Goal: Task Accomplishment & Management: Manage account settings

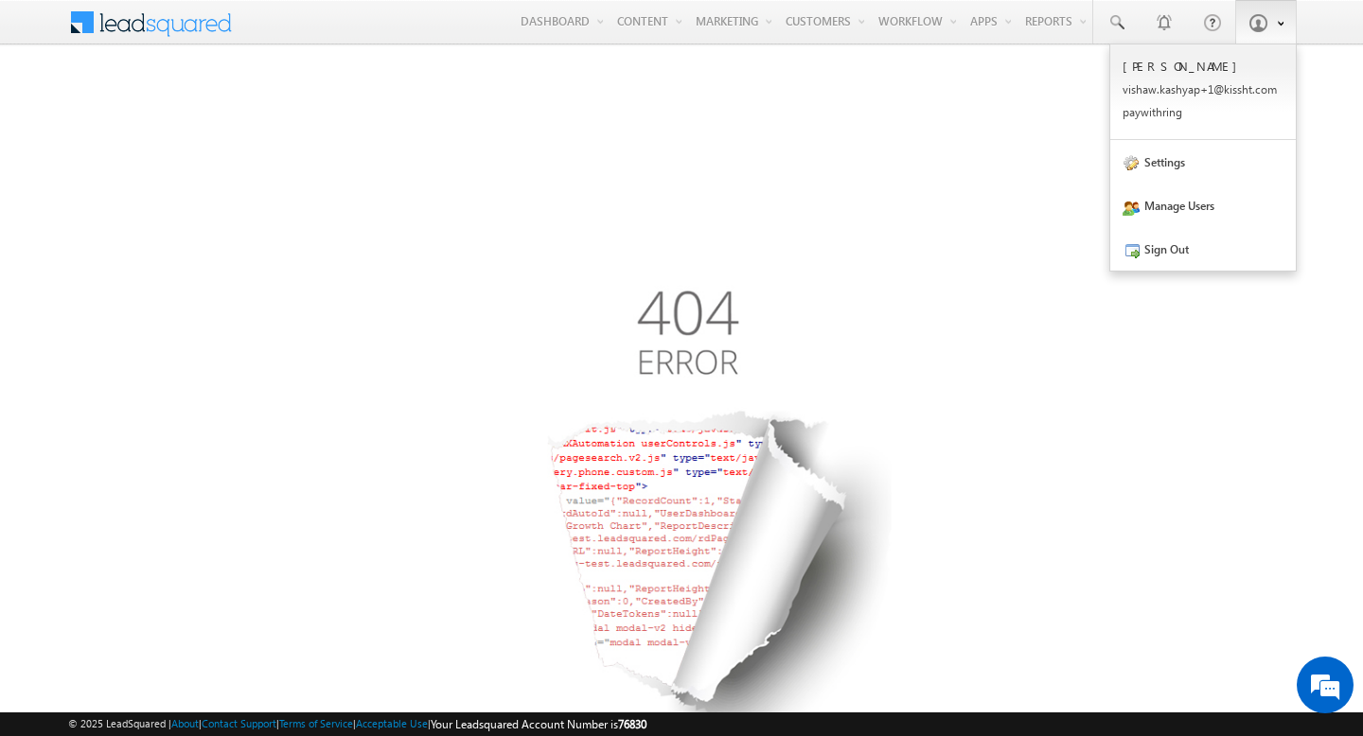
click at [1269, 13] on link at bounding box center [1266, 22] width 62 height 44
click at [1182, 169] on link "Settings" at bounding box center [1202, 162] width 185 height 44
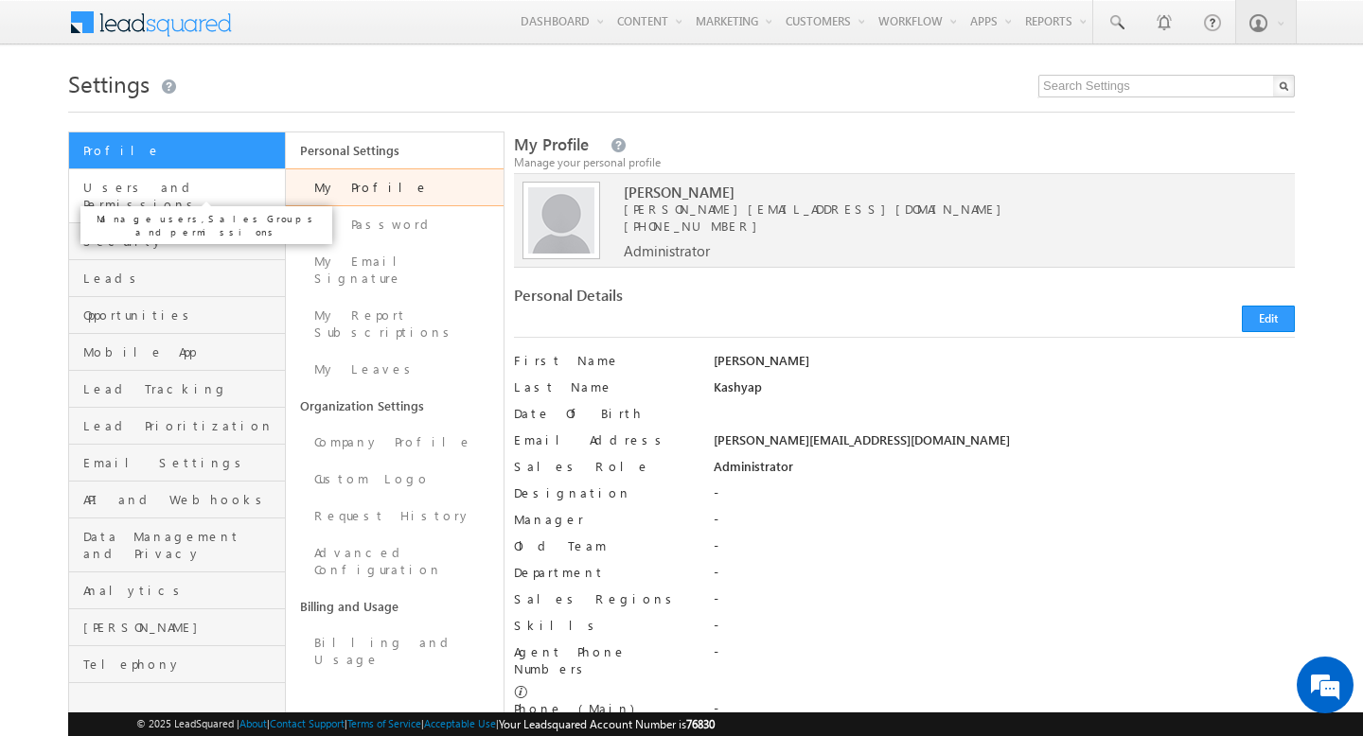
click at [179, 183] on span "Users and Permissions" at bounding box center [181, 196] width 197 height 34
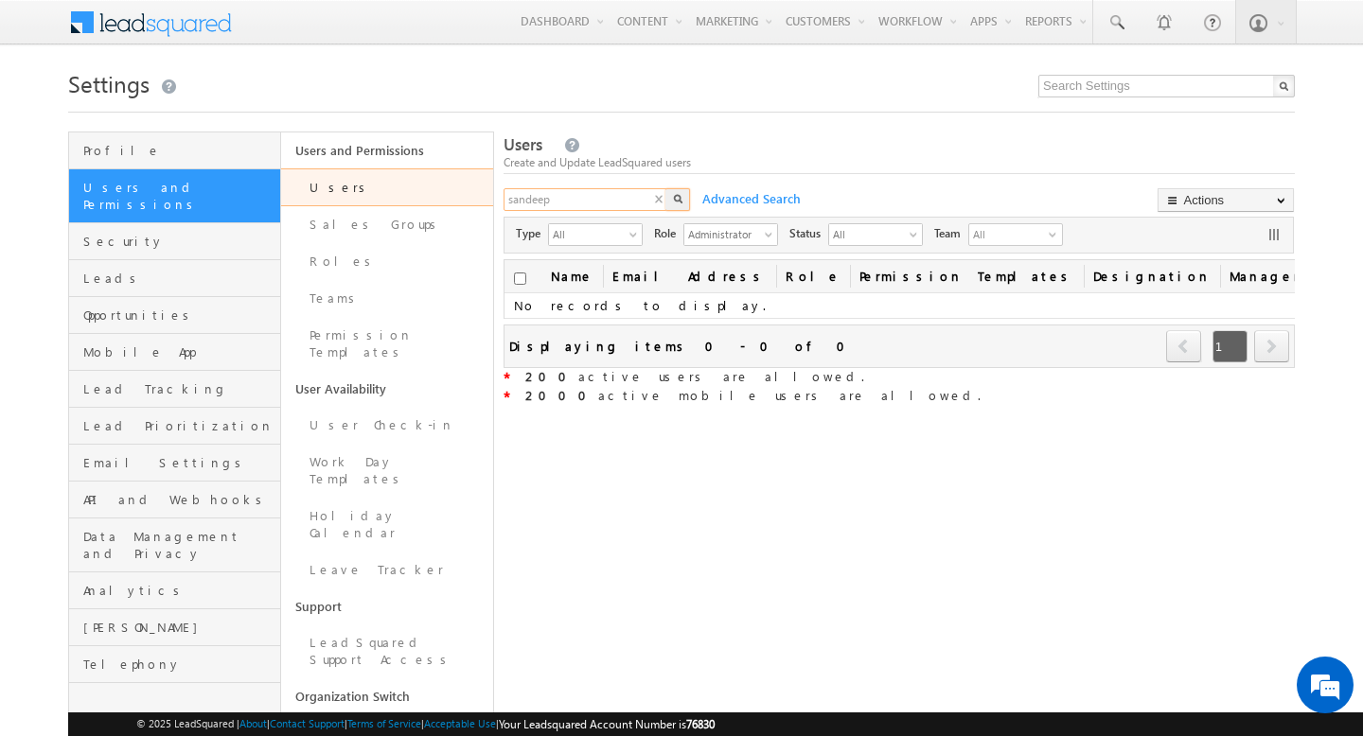
click at [629, 197] on input "sandeep" at bounding box center [585, 199] width 165 height 23
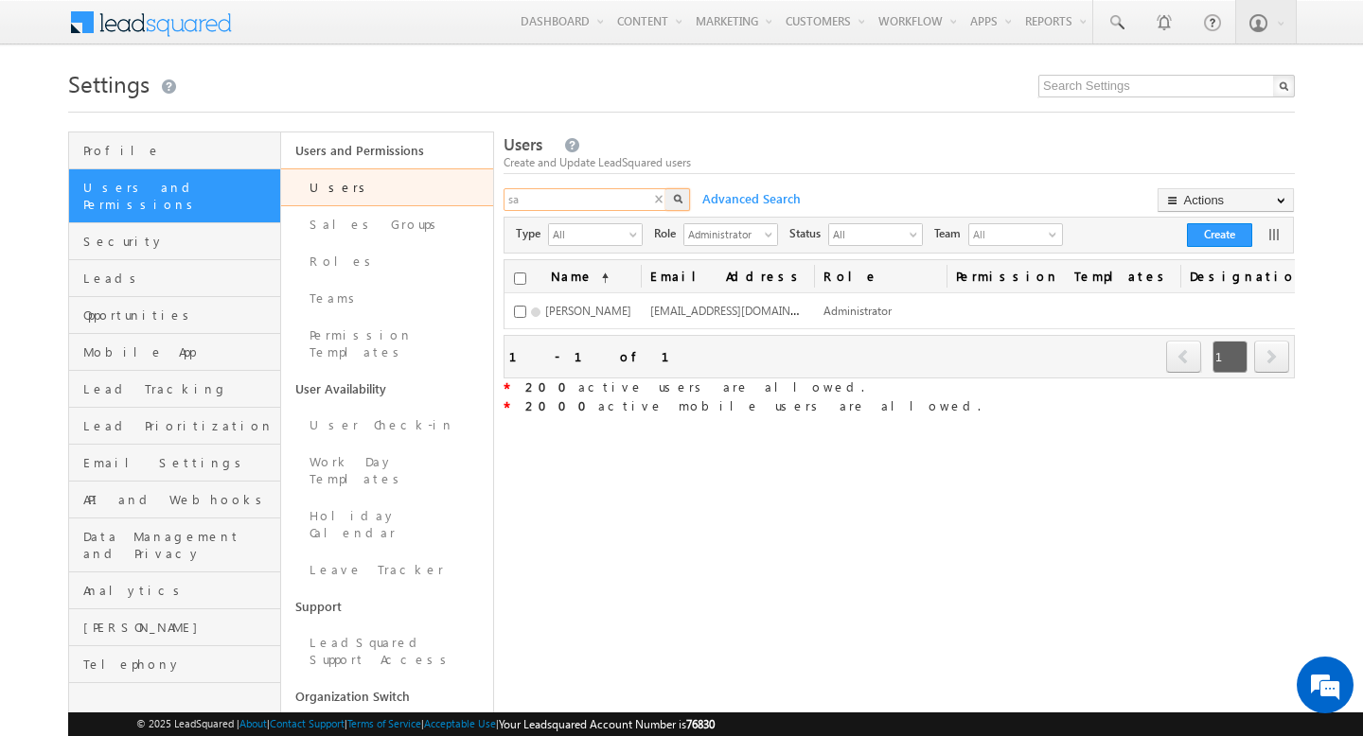
type input "s"
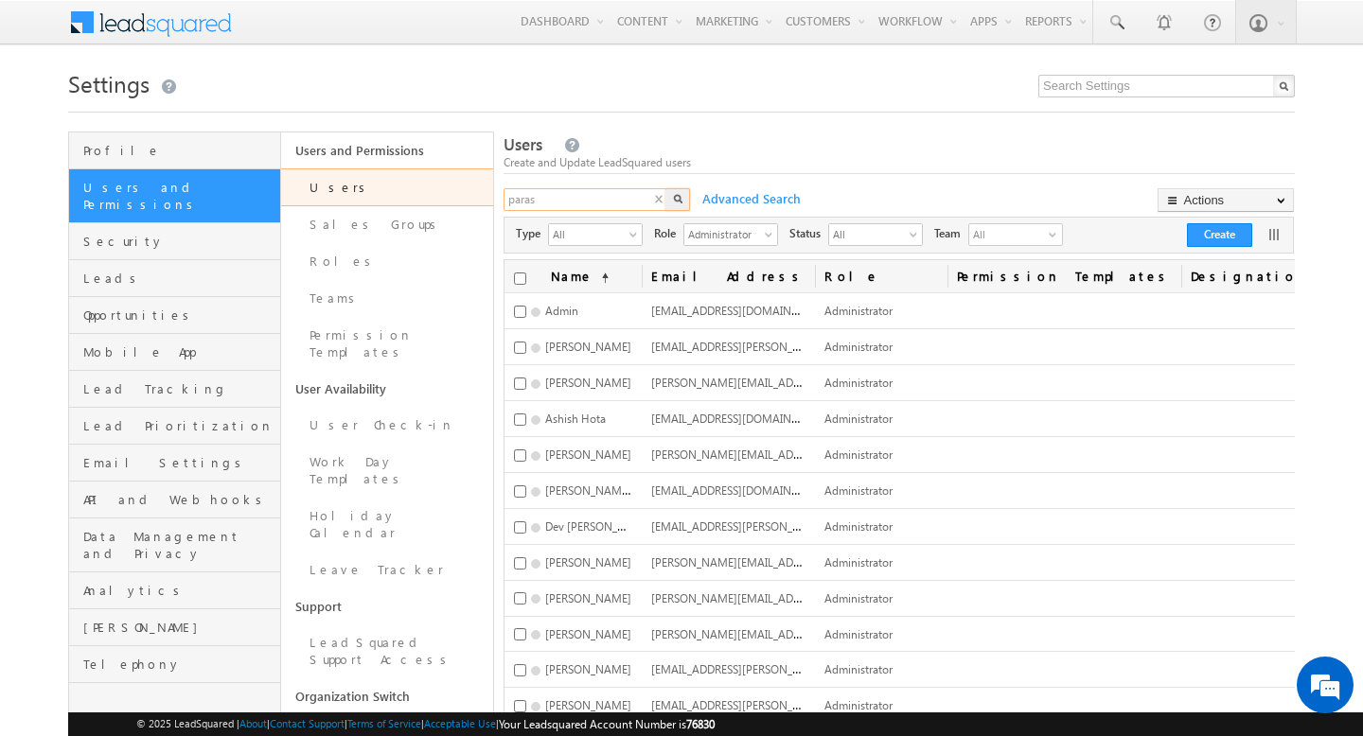
type input "paras"
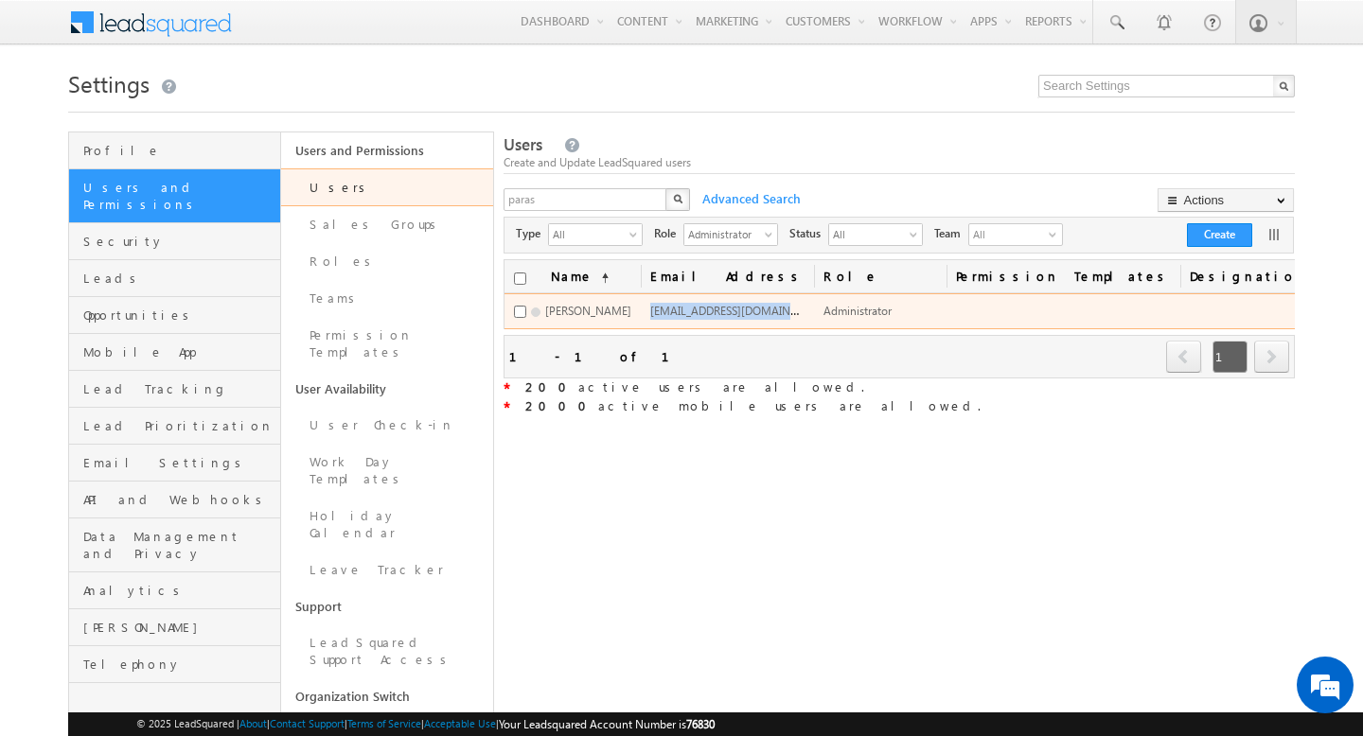
drag, startPoint x: 646, startPoint y: 318, endPoint x: 761, endPoint y: 313, distance: 114.6
click at [761, 313] on span "paras.arora+1@kissht.com" at bounding box center [740, 310] width 181 height 16
copy span "paras.arora+1@kissht.c"
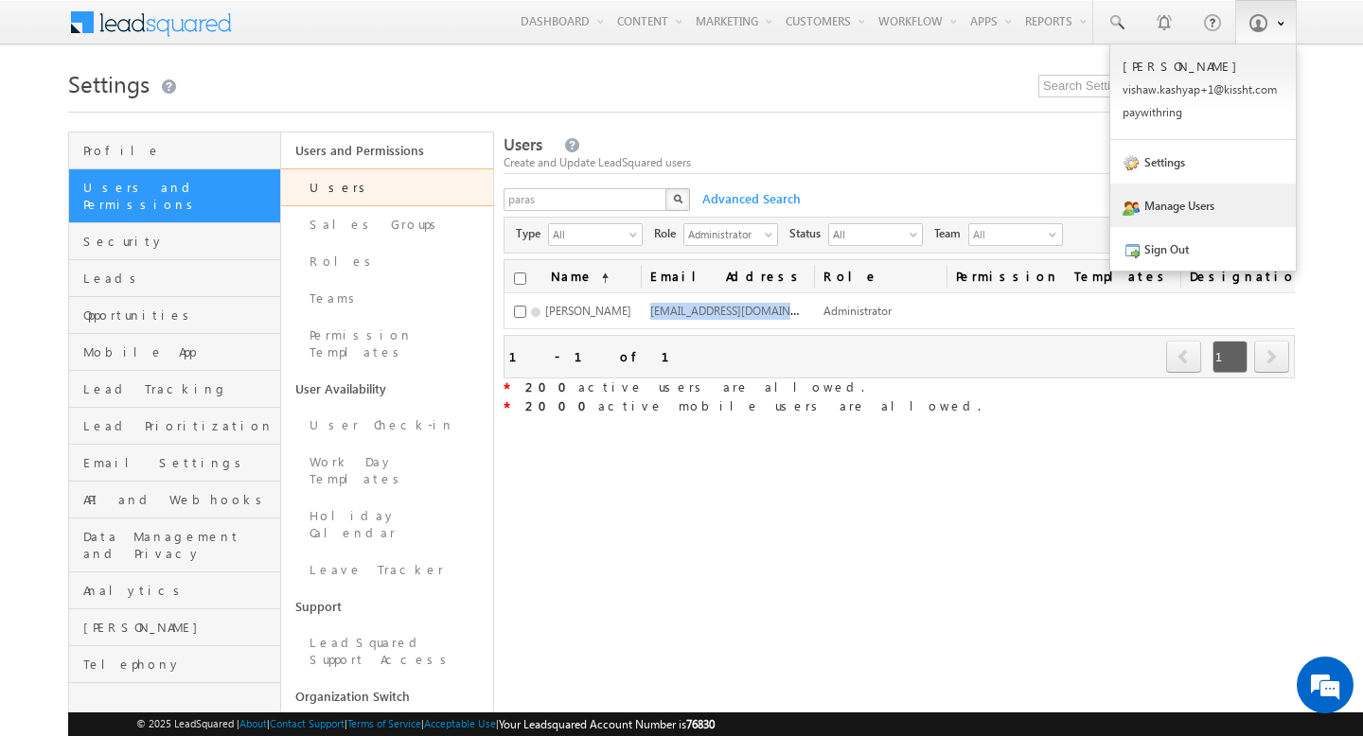
click at [1277, 19] on b at bounding box center [1280, 21] width 7 height 11
click at [1178, 239] on link "Sign Out" at bounding box center [1202, 249] width 185 height 44
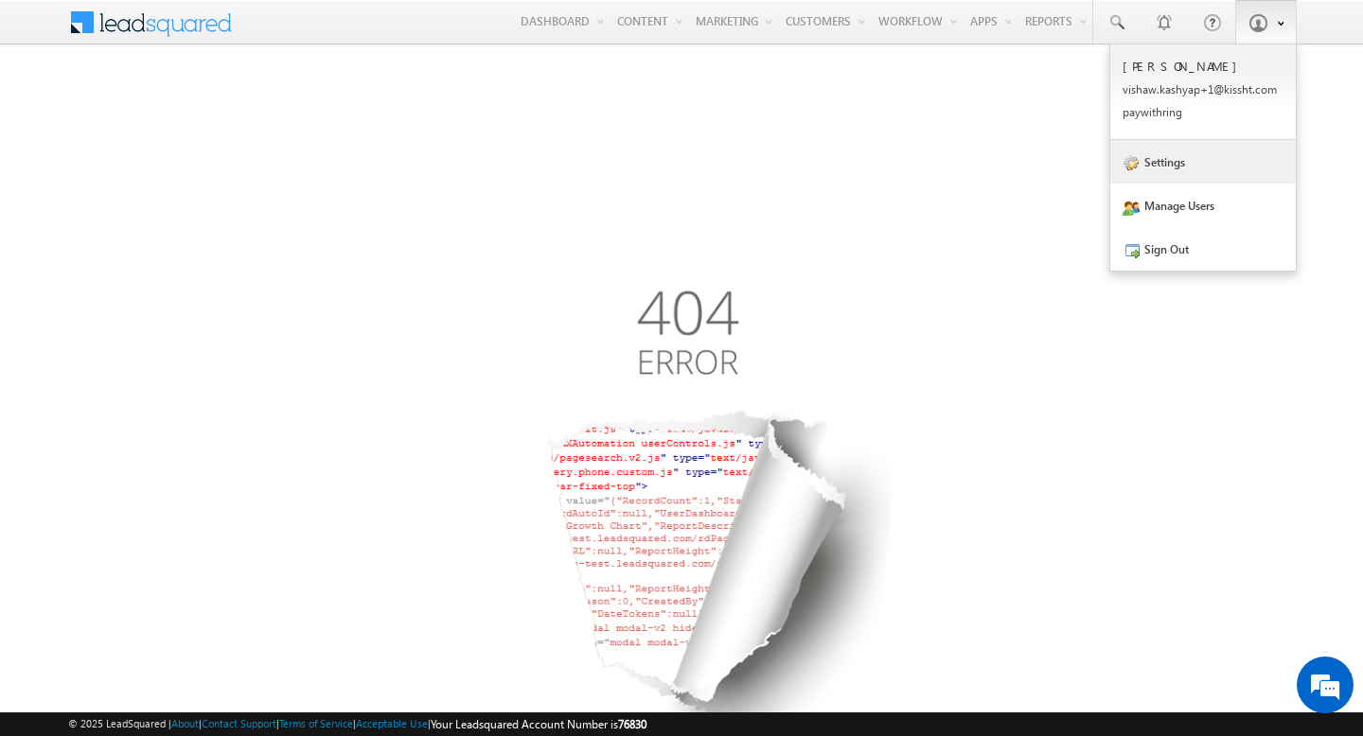
click at [1214, 177] on link "Settings" at bounding box center [1202, 162] width 185 height 44
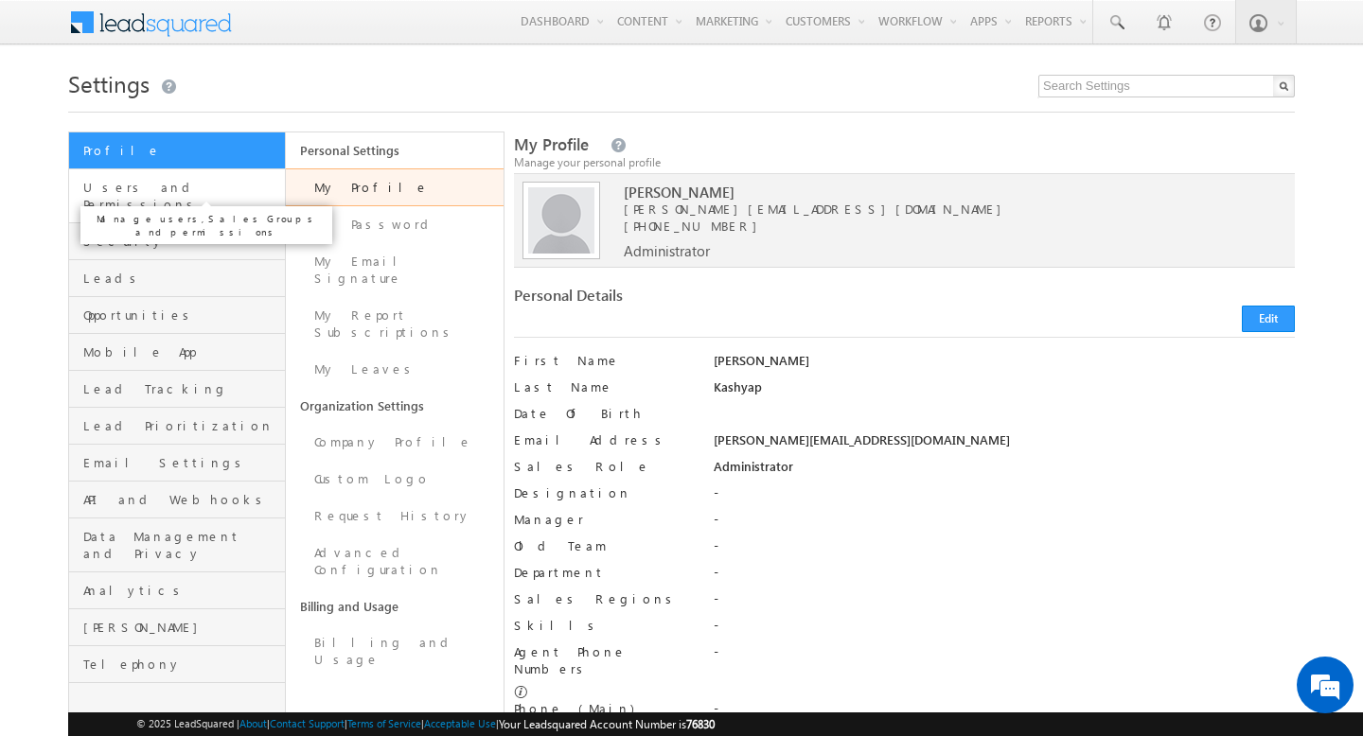
click at [129, 193] on span "Users and Permissions" at bounding box center [181, 196] width 197 height 34
